Goal: Task Accomplishment & Management: Complete application form

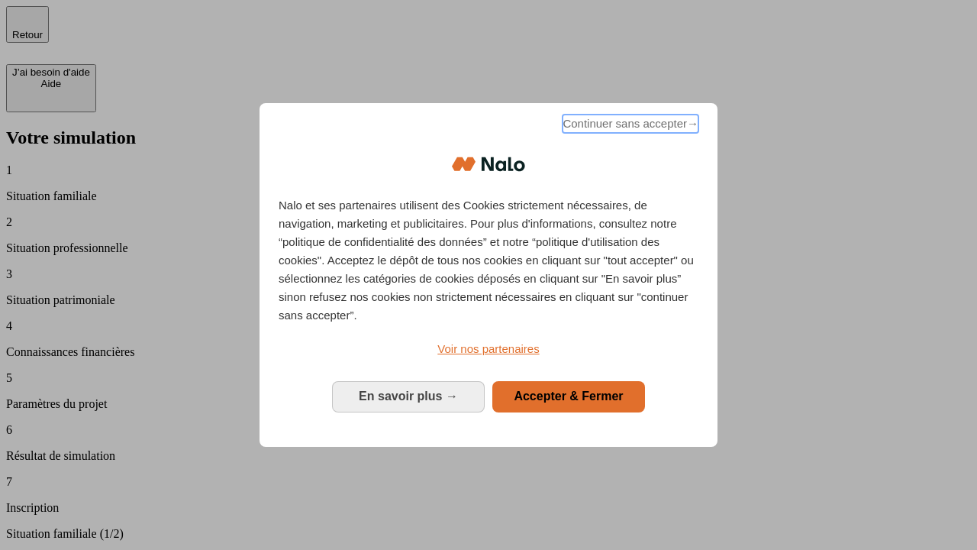
click at [629, 126] on span "Continuer sans accepter →" at bounding box center [631, 124] width 136 height 18
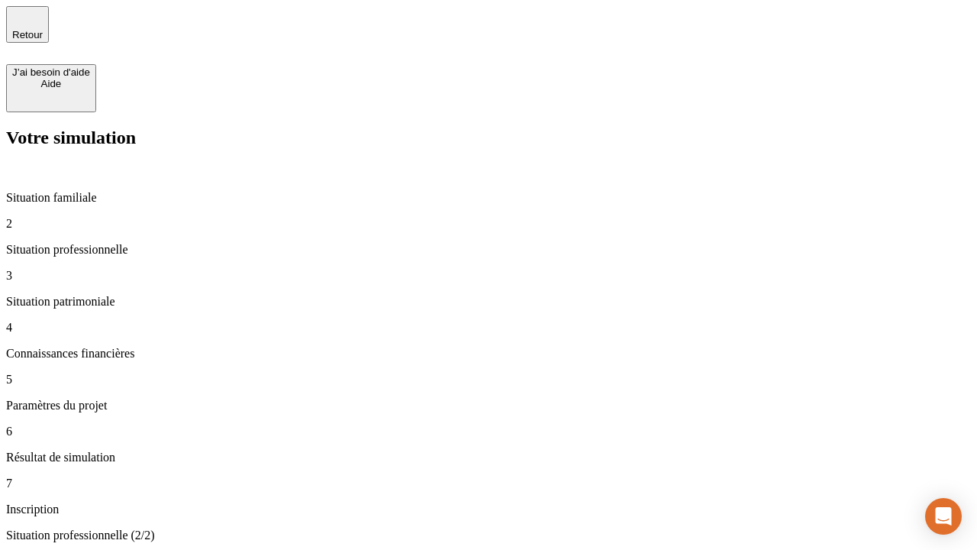
type input "30 000"
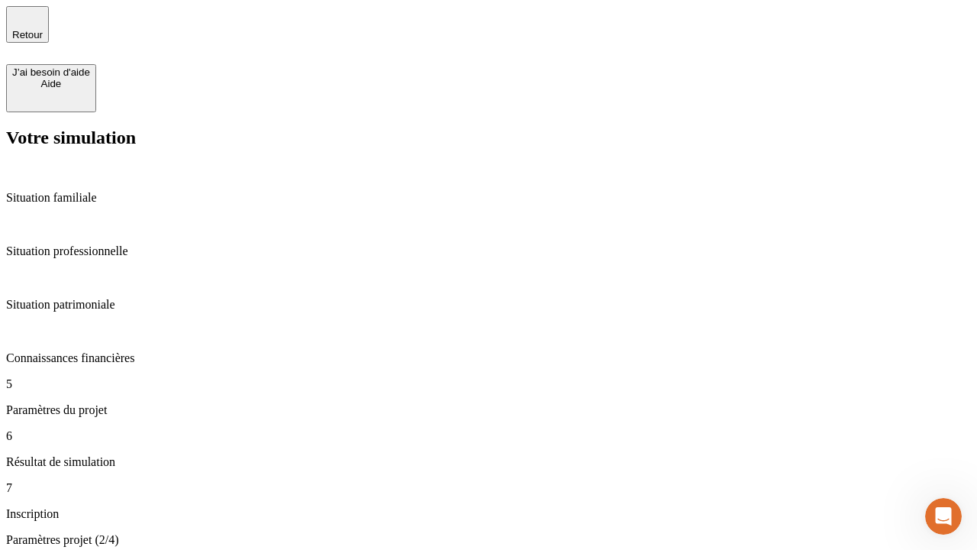
type input "25"
type input "64"
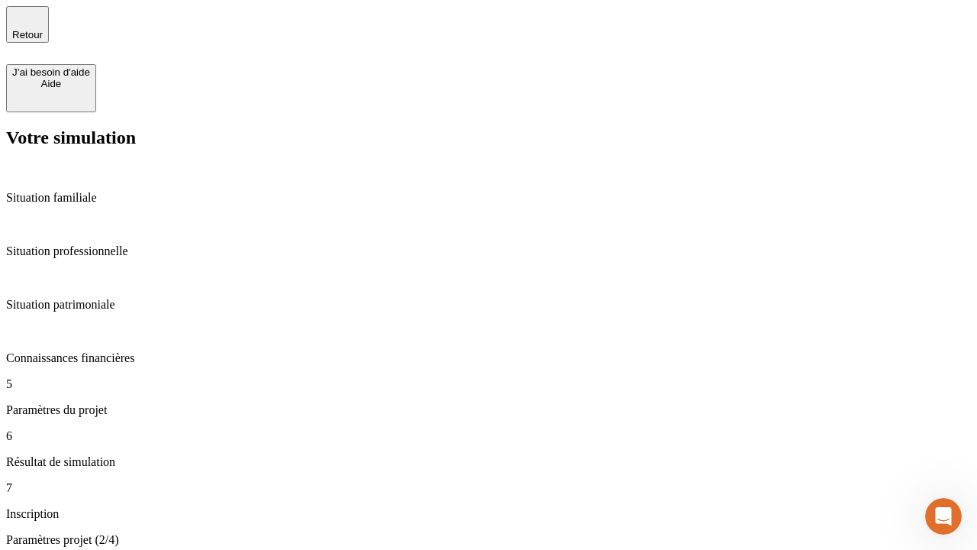
type input "1 000"
type input "640"
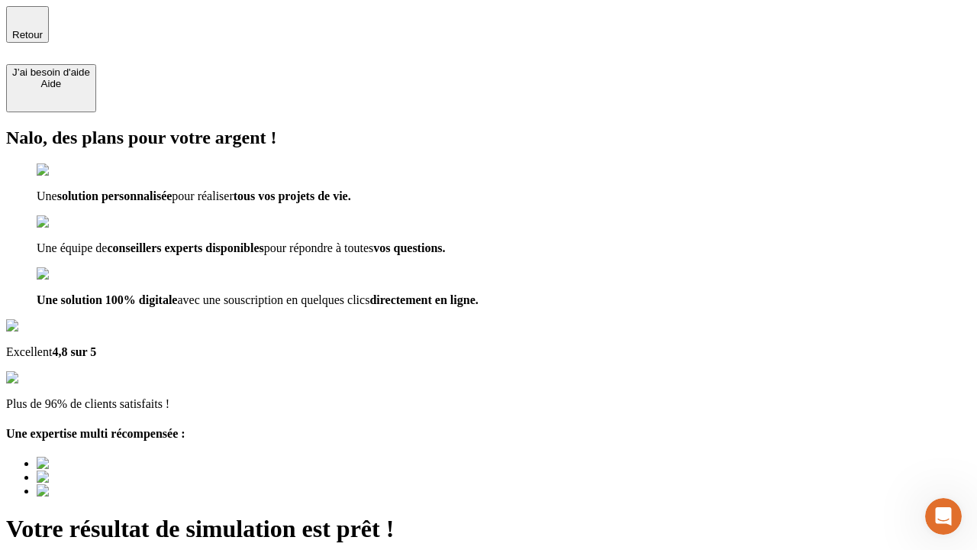
type input "[EMAIL_ADDRESS][PERSON_NAME][DOMAIN_NAME]"
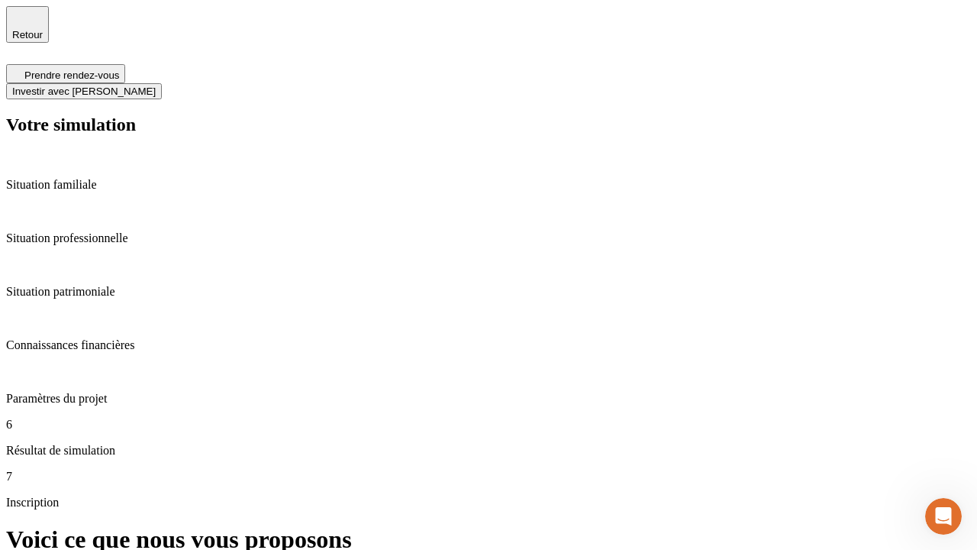
click at [156, 86] on span "Investir avec [PERSON_NAME]" at bounding box center [84, 91] width 144 height 11
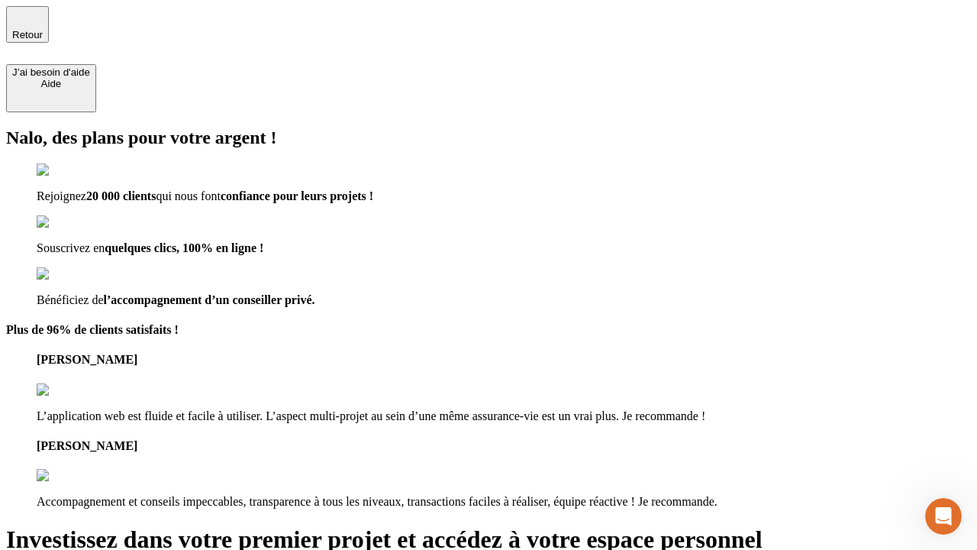
type input "[EMAIL_ADDRESS][PERSON_NAME][DOMAIN_NAME]"
